Goal: Task Accomplishment & Management: Use online tool/utility

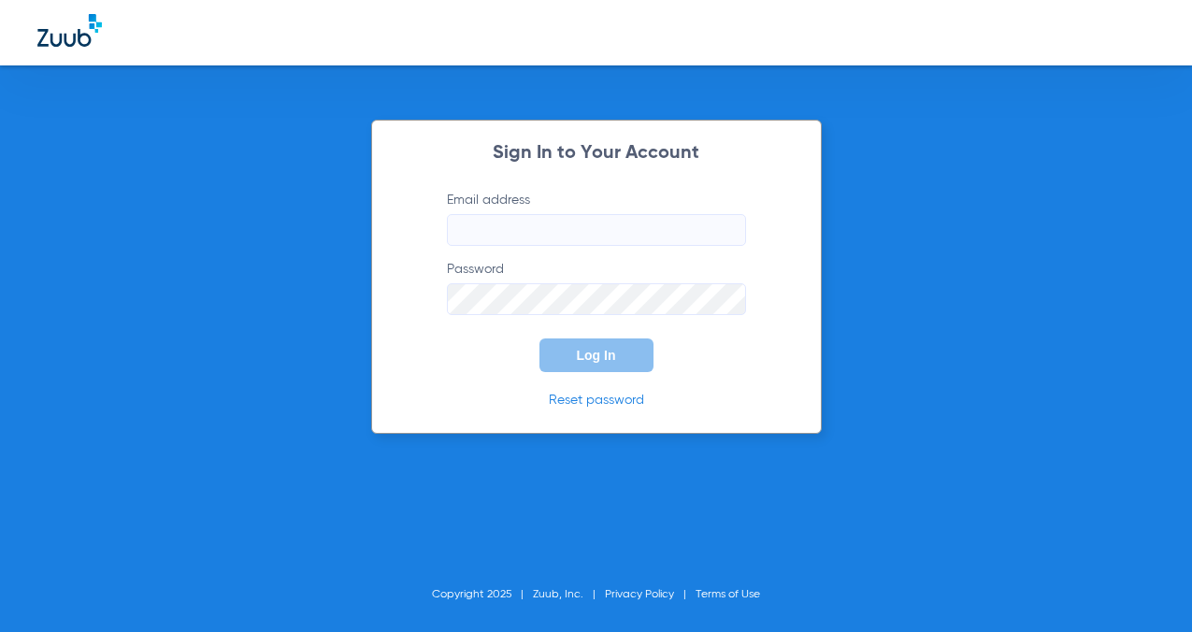
type input "[EMAIL_ADDRESS][DOMAIN_NAME]"
click at [600, 361] on span "Log In" at bounding box center [596, 355] width 39 height 15
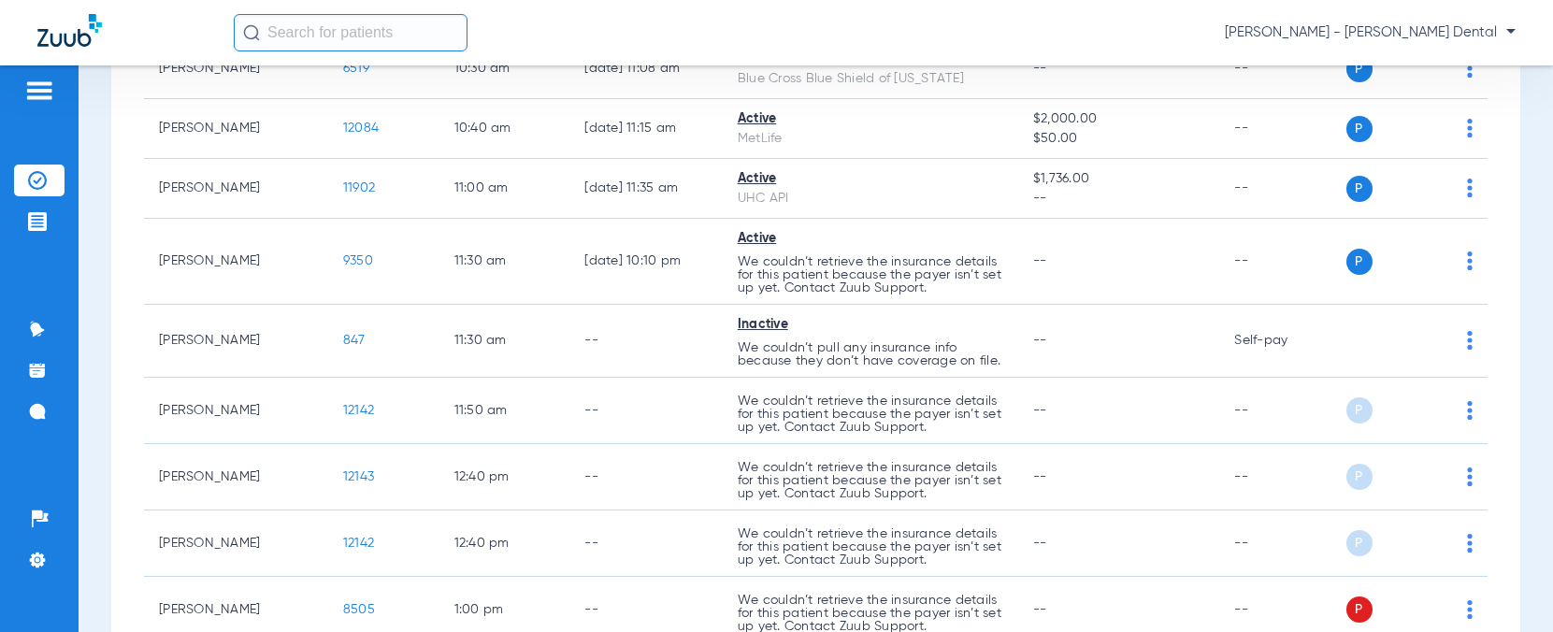
scroll to position [872, 0]
